Goal: Task Accomplishment & Management: Complete application form

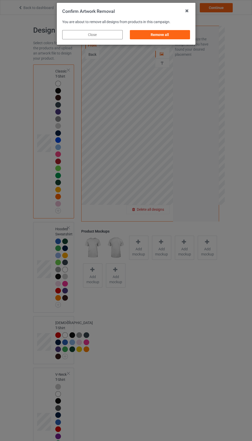
click at [168, 34] on div "Remove all" at bounding box center [160, 34] width 60 height 9
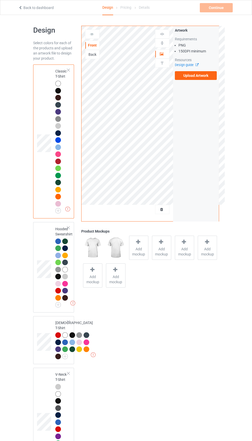
click at [185, 67] on link "Design guide" at bounding box center [186, 65] width 23 height 4
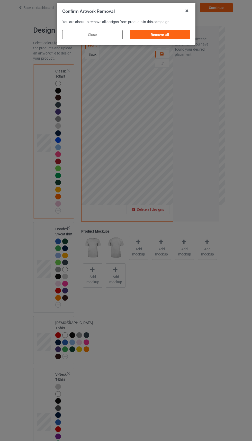
click at [161, 35] on div "Remove all" at bounding box center [160, 34] width 60 height 9
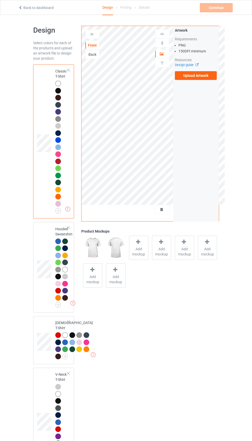
click at [199, 76] on label "Upload Artwork" at bounding box center [196, 75] width 42 height 9
click at [0, 0] on input "Upload Artwork" at bounding box center [0, 0] width 0 height 0
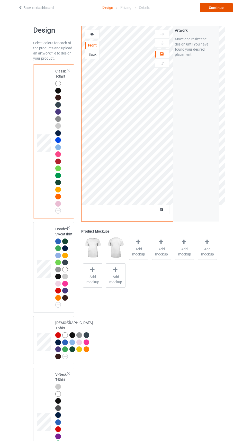
click at [217, 7] on div "Continue" at bounding box center [216, 7] width 33 height 9
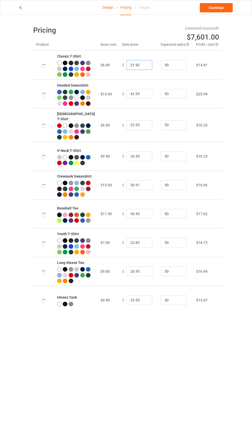
click at [130, 69] on input "21.92" at bounding box center [140, 65] width 26 height 10
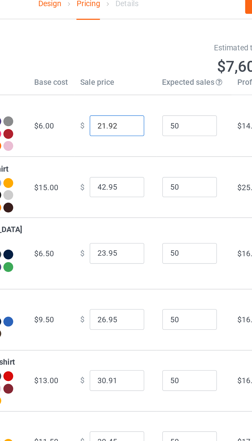
click at [127, 70] on input "21.92" at bounding box center [140, 65] width 26 height 10
click at [127, 69] on input "21.92" at bounding box center [140, 65] width 26 height 10
click at [127, 67] on input "21.92" at bounding box center [140, 65] width 26 height 10
click at [127, 68] on input "21.92" at bounding box center [140, 65] width 26 height 10
click at [127, 67] on input "21.92" at bounding box center [140, 65] width 26 height 10
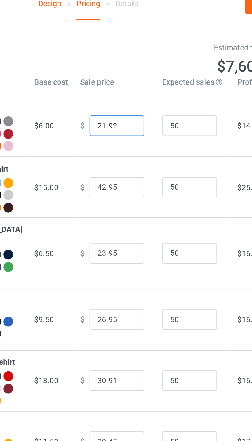
click at [128, 66] on input "21.92" at bounding box center [140, 65] width 26 height 10
type input "20.92"
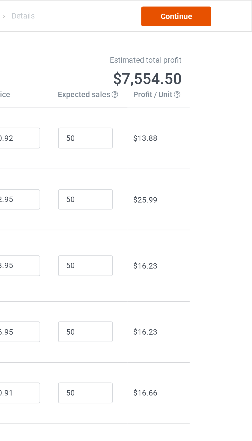
click at [218, 11] on link "Continue" at bounding box center [216, 7] width 33 height 9
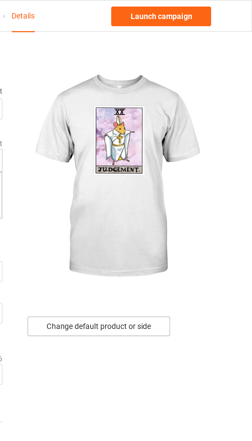
click at [196, 154] on div "Change default product or side" at bounding box center [179, 153] width 67 height 9
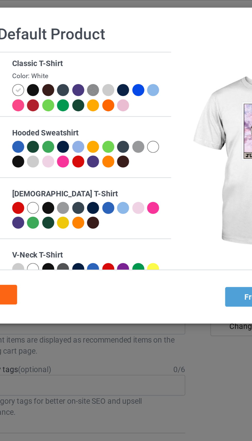
click at [84, 41] on div at bounding box center [84, 43] width 6 height 6
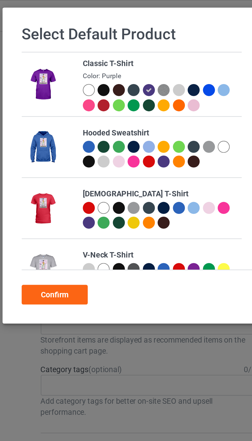
click at [45, 140] on div "Confirm" at bounding box center [39, 138] width 31 height 9
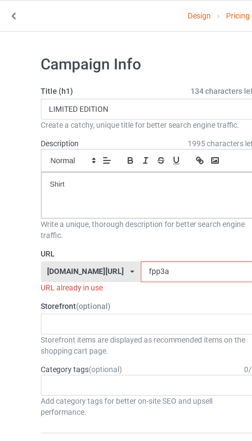
click at [98, 129] on input "fpp3a" at bounding box center [107, 128] width 54 height 10
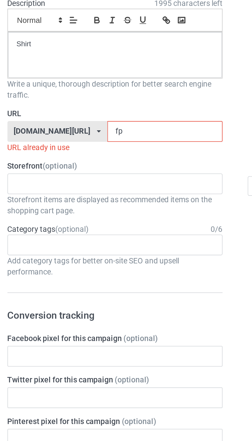
type input "f"
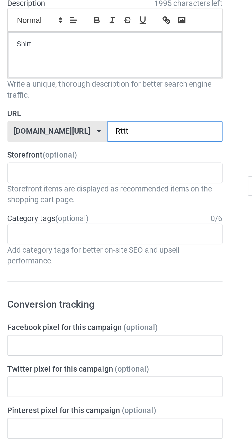
type input "Rttt8"
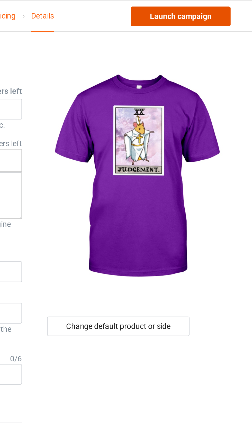
click at [205, 10] on link "Launch campaign" at bounding box center [209, 7] width 47 height 9
